Goal: Task Accomplishment & Management: Complete application form

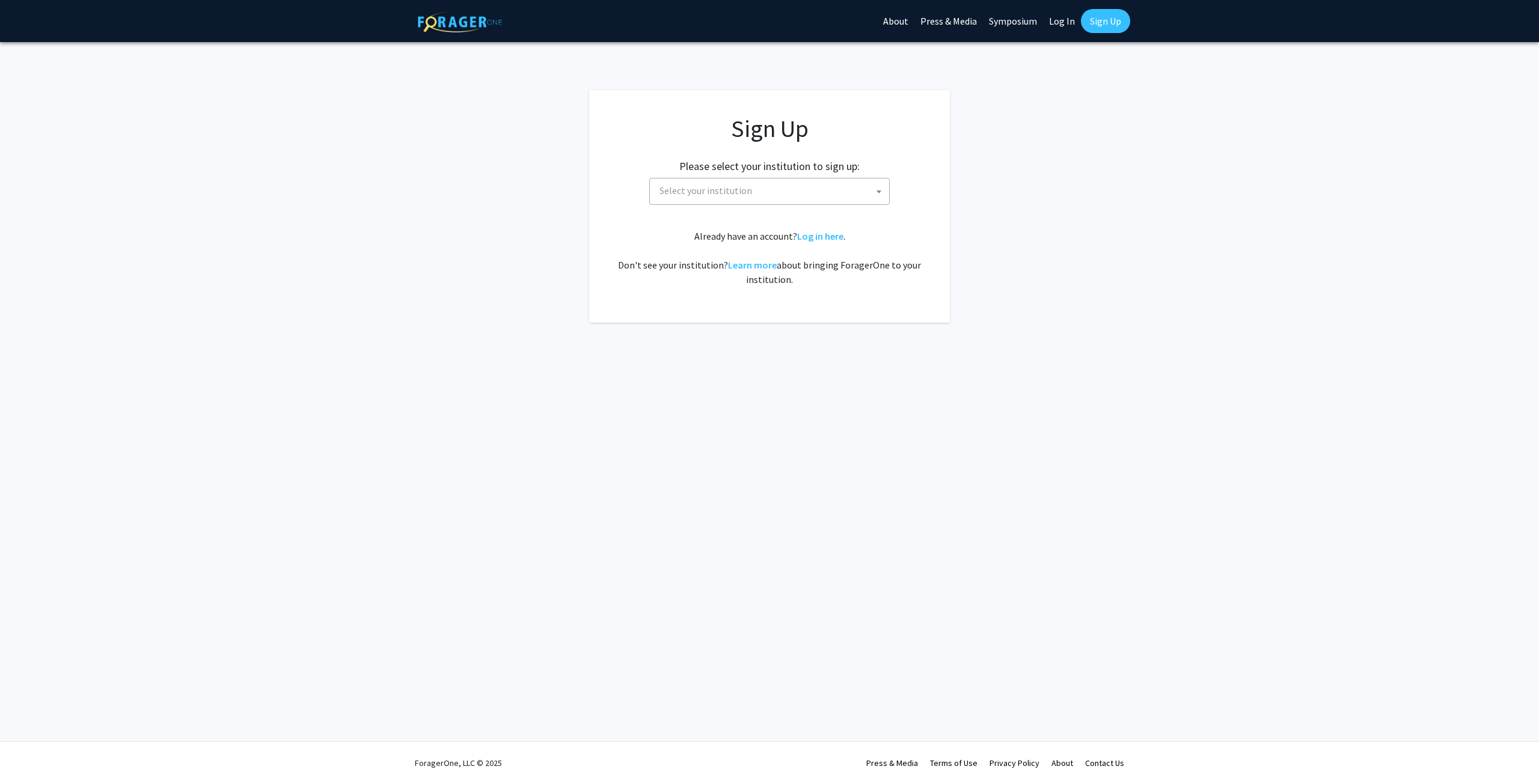
click at [738, 187] on span "Select your institution" at bounding box center [706, 190] width 93 height 12
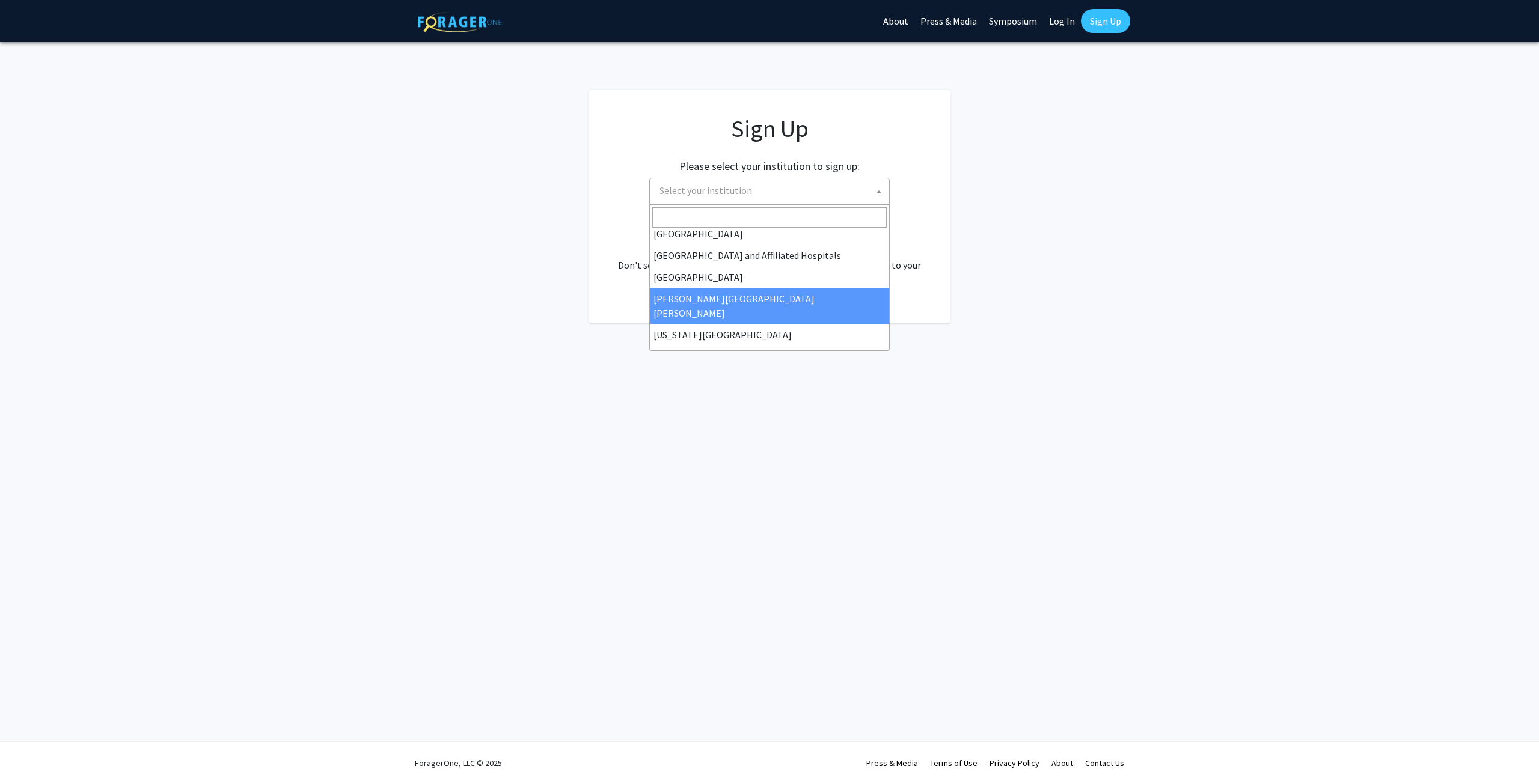
select select "1"
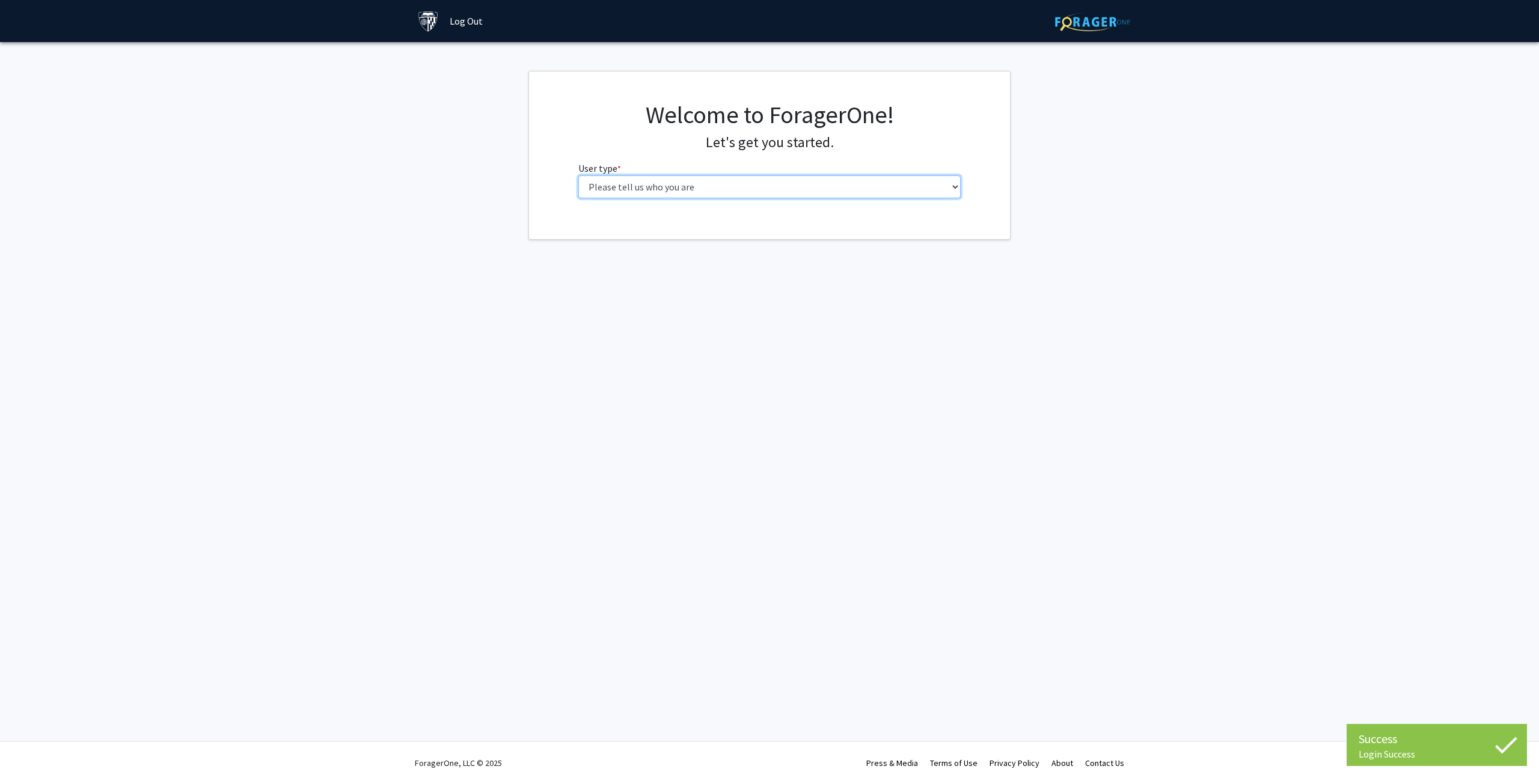
click at [739, 185] on select "Please tell us who you are Undergraduate Student Master's Student Doctoral Cand…" at bounding box center [770, 186] width 383 height 23
select select "2: masters"
click at [578, 175] on select "Please tell us who you are Undergraduate Student Master's Student Doctoral Cand…" at bounding box center [770, 186] width 383 height 23
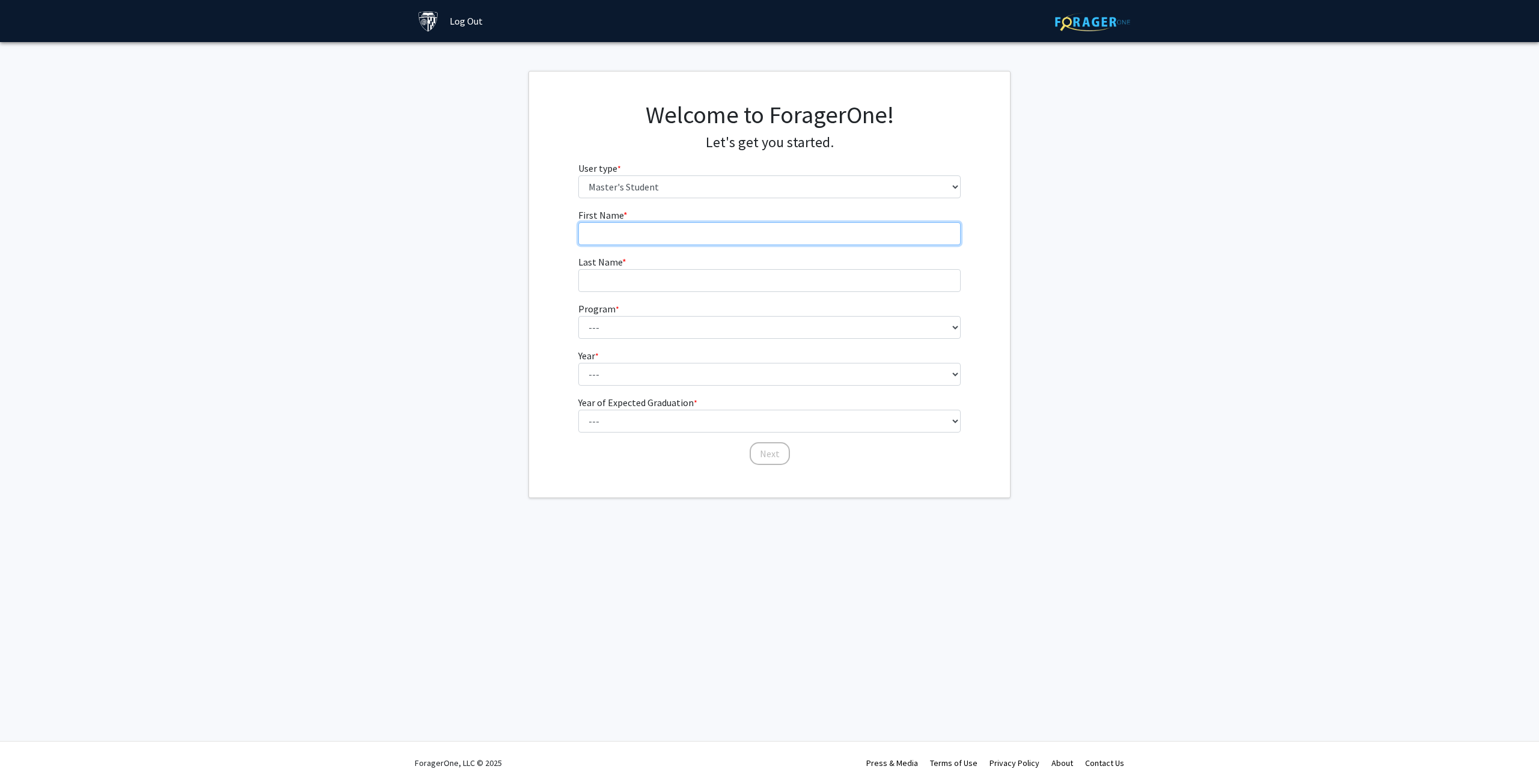
click at [704, 232] on input "First Name * required" at bounding box center [770, 233] width 383 height 23
type input "Michele"
type input "Thompson"
click at [680, 327] on select "--- Anatomy Education Applied and Computational Mathematics Applied Biomedical …" at bounding box center [770, 327] width 383 height 23
select select "8: 7"
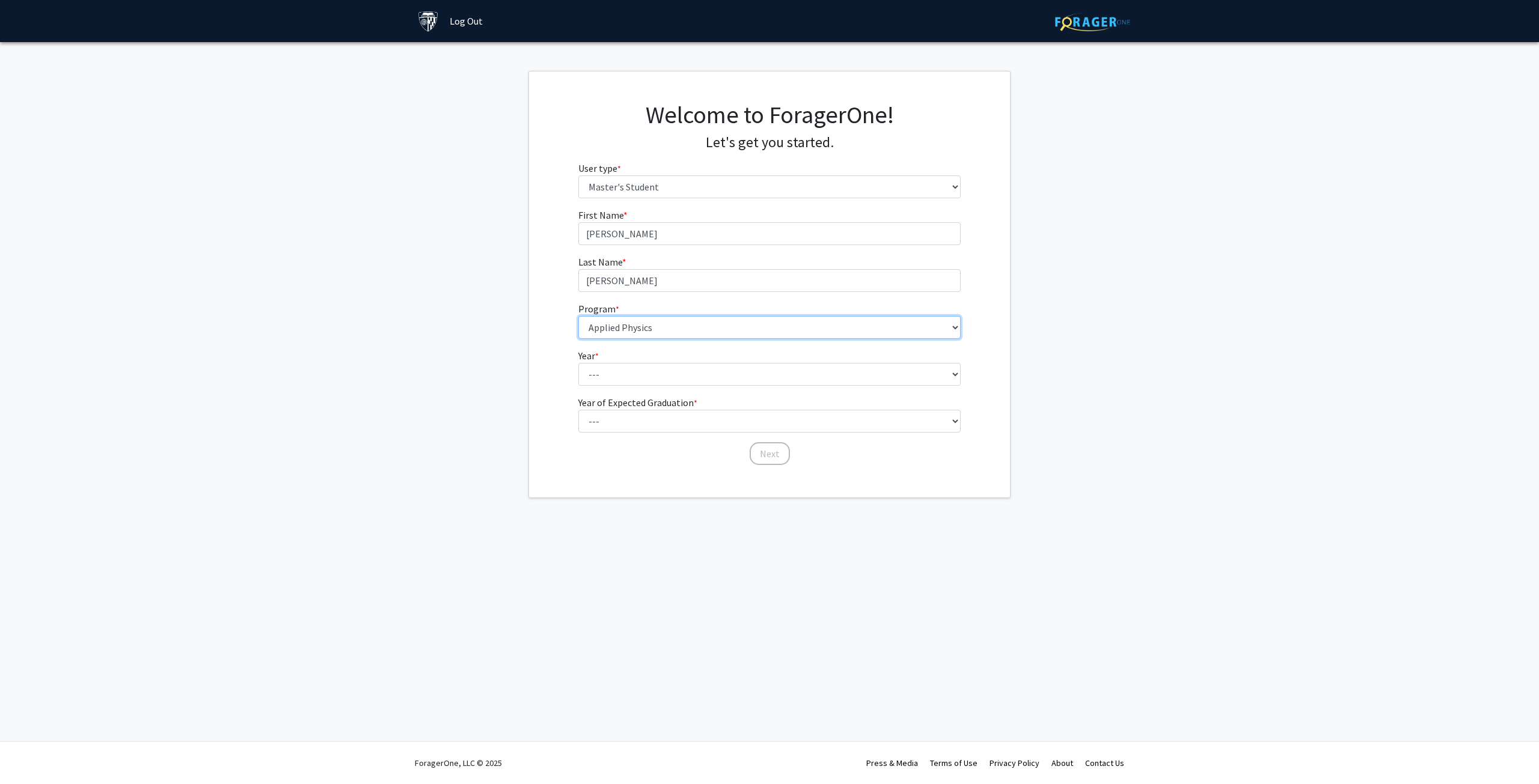
click at [578, 316] on select "--- Anatomy Education Applied and Computational Mathematics Applied Biomedical …" at bounding box center [770, 327] width 383 height 23
click at [652, 372] on select "--- First Year Second Year" at bounding box center [770, 374] width 383 height 23
click at [620, 493] on div "Welcome to ForagerOne! Let's get you started. User type * required Please tell …" at bounding box center [769, 291] width 481 height 440
click at [625, 373] on select "--- First Year Second Year" at bounding box center [770, 374] width 383 height 23
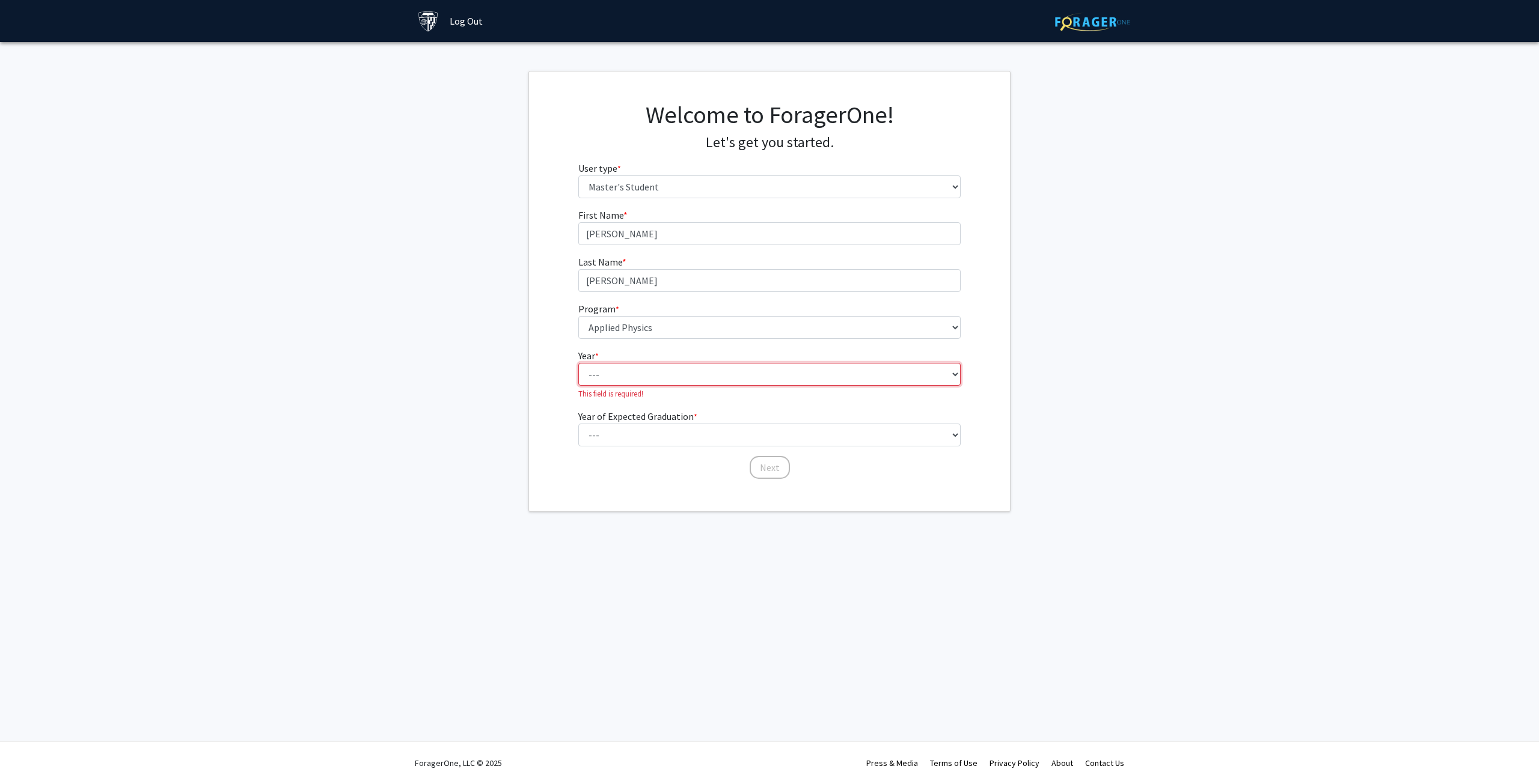
click at [622, 377] on select "--- First Year Second Year" at bounding box center [770, 374] width 383 height 23
click at [554, 417] on div "First Name * required Michele Last Name * required Thompson Program * required …" at bounding box center [769, 344] width 481 height 272
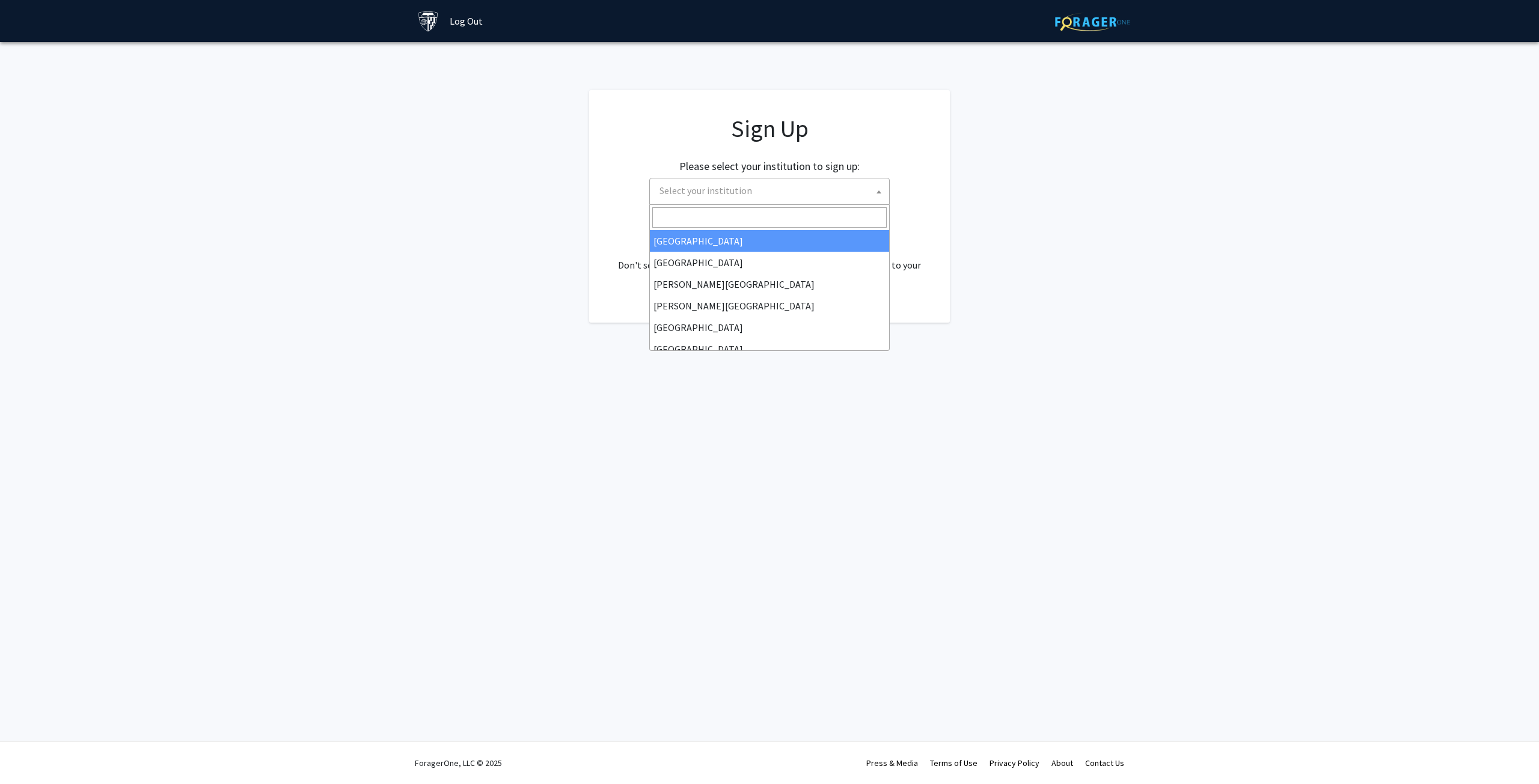
click at [800, 184] on span "Select your institution" at bounding box center [772, 191] width 235 height 25
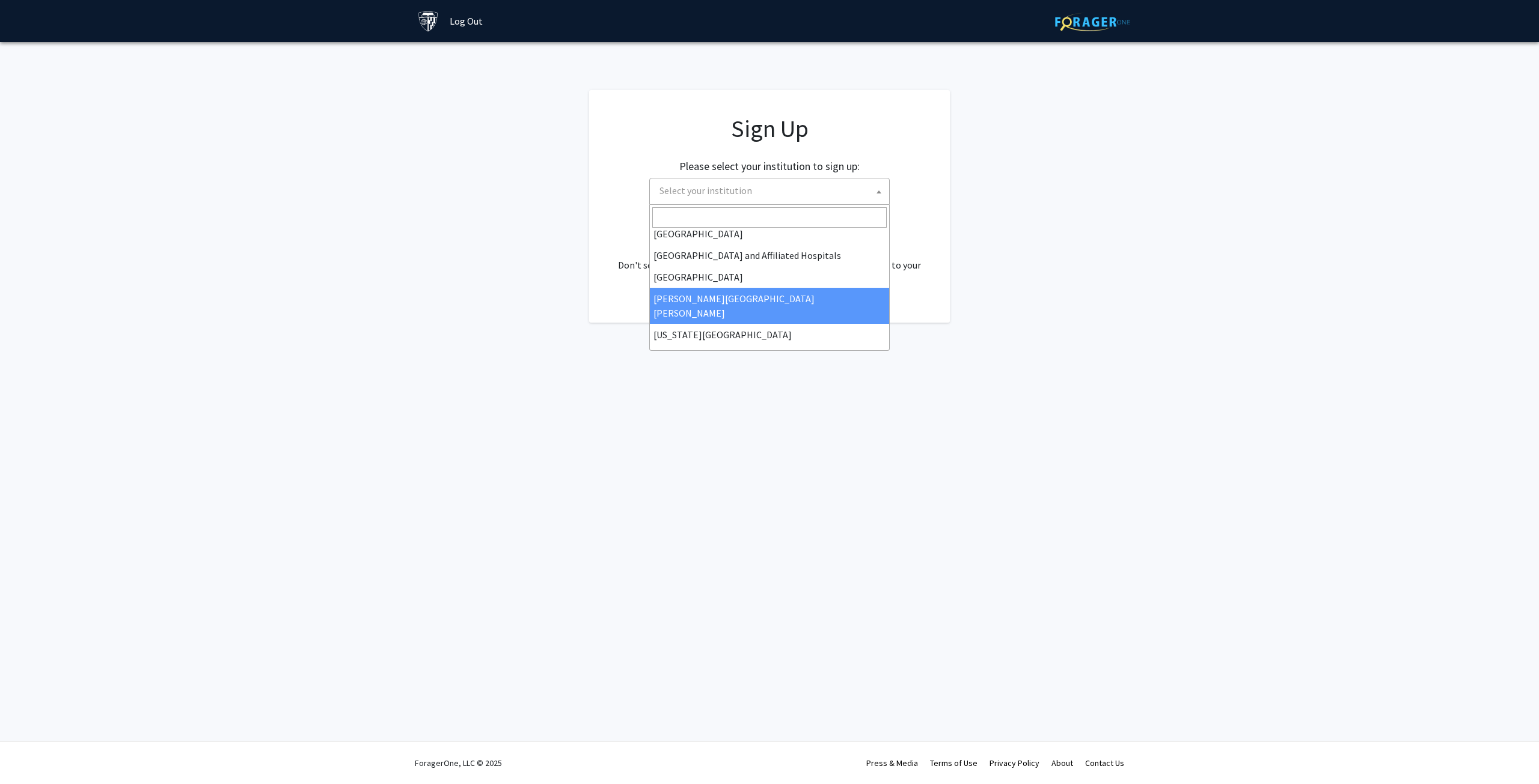
select select "1"
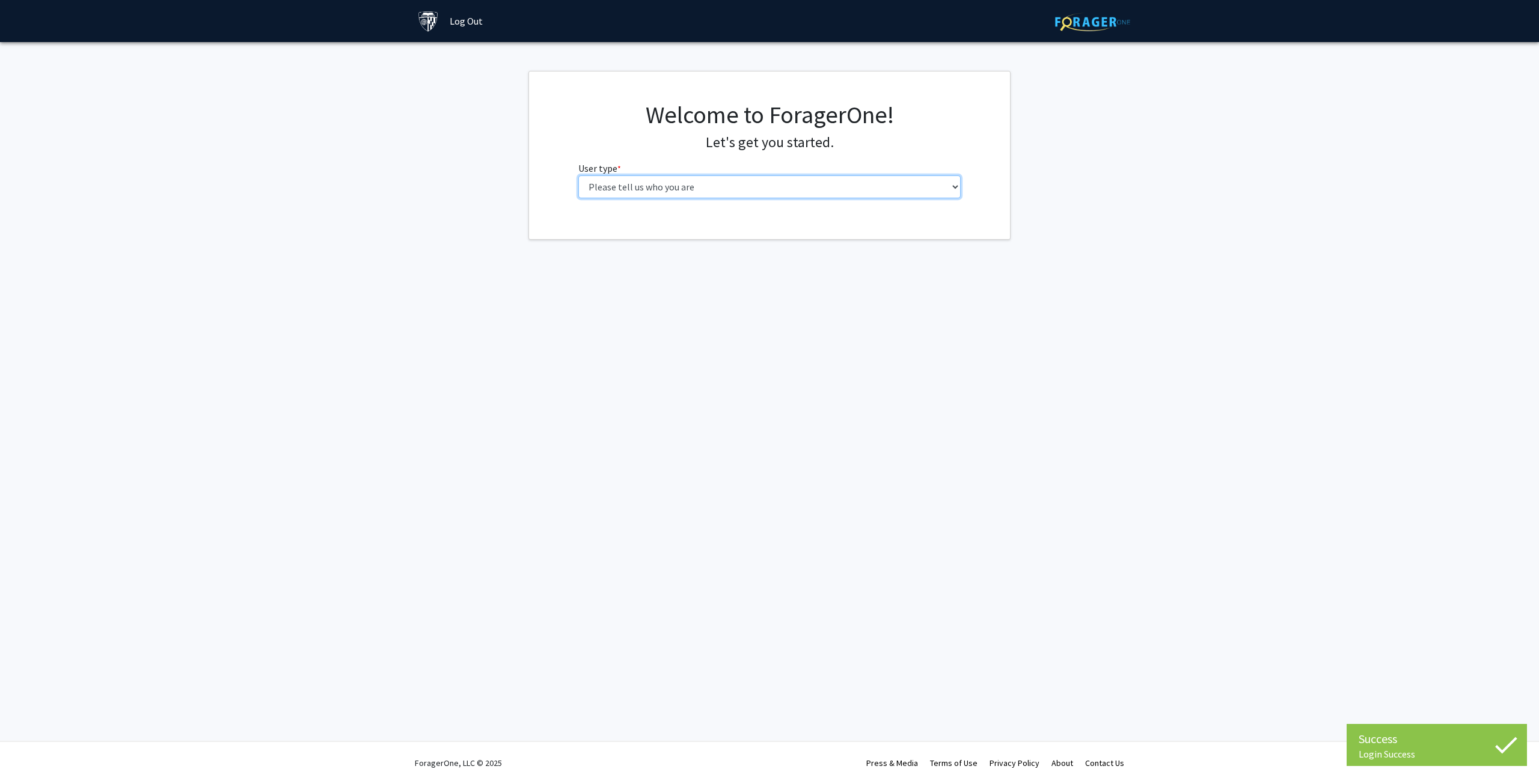
click at [645, 198] on select "Please tell us who you are Undergraduate Student Master's Student Doctoral Cand…" at bounding box center [770, 186] width 383 height 23
select select "2: masters"
click at [578, 175] on select "Please tell us who you are Undergraduate Student Master's Student Doctoral Cand…" at bounding box center [770, 186] width 383 height 23
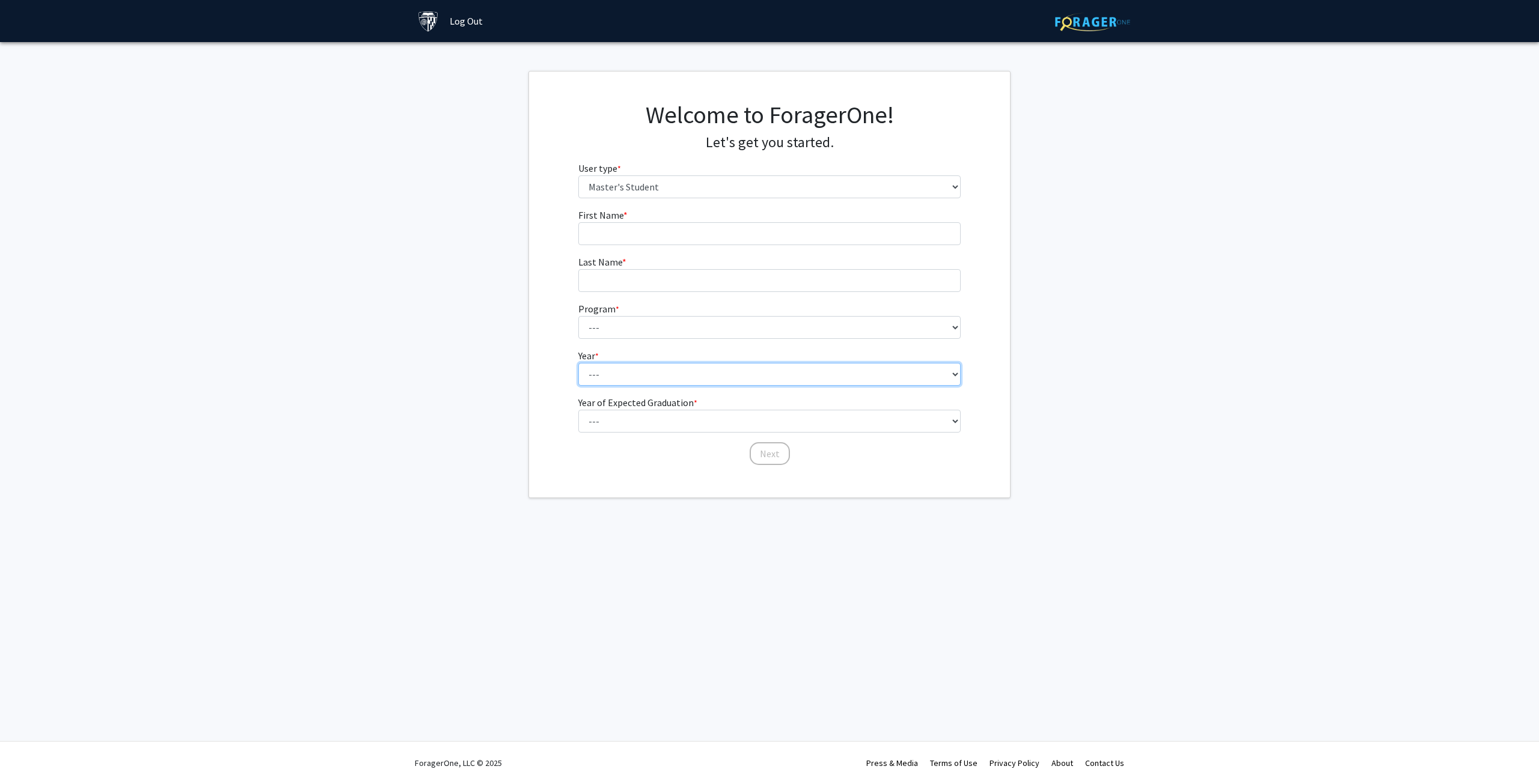
click at [650, 372] on select "--- First Year Second Year" at bounding box center [770, 374] width 383 height 23
click at [650, 375] on select "--- First Year Second Year" at bounding box center [770, 374] width 383 height 23
click at [651, 417] on fg-select "Year of Expected Graduation * required --- 2025 2026 2027 2028 2029 2030 2031 2…" at bounding box center [770, 427] width 383 height 37
select select "1: 2025"
click at [578, 424] on select "--- 2025 2026 2027 2028 2029 2030 2031 2032 2033 2034" at bounding box center [770, 435] width 383 height 23
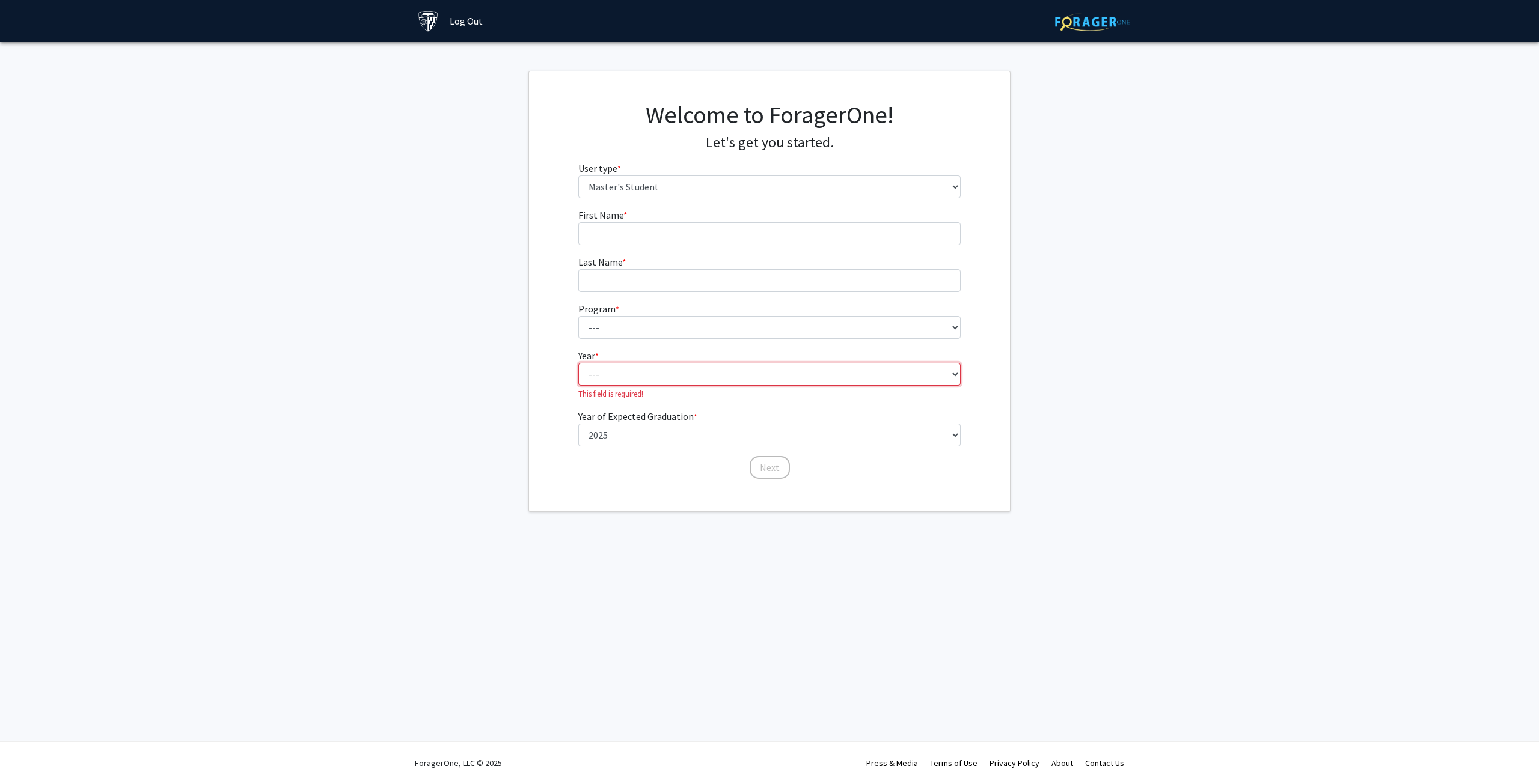
click at [645, 381] on select "--- First Year Second Year" at bounding box center [770, 374] width 383 height 23
click at [640, 375] on select "--- First Year Second Year" at bounding box center [770, 374] width 383 height 23
